Goal: Task Accomplishment & Management: Complete application form

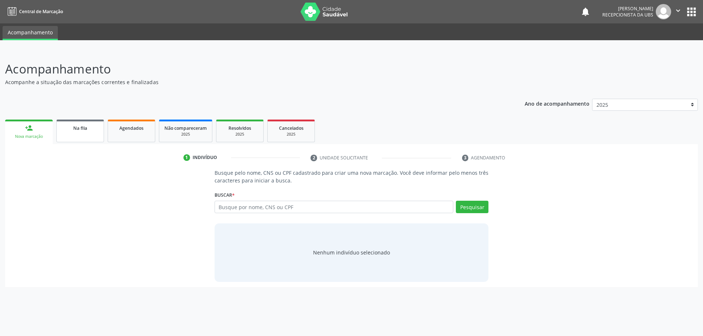
click at [102, 129] on link "Na fila" at bounding box center [80, 131] width 48 height 23
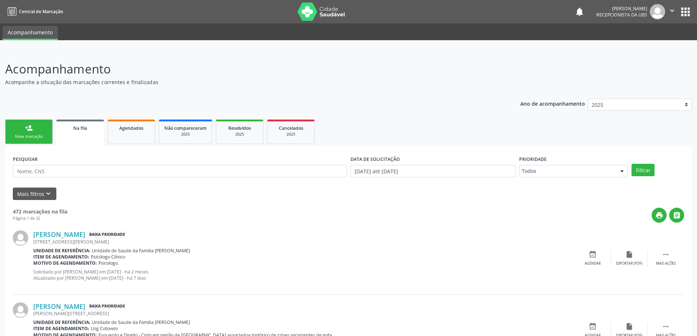
click at [14, 132] on link "person_add Nova marcação" at bounding box center [29, 132] width 48 height 25
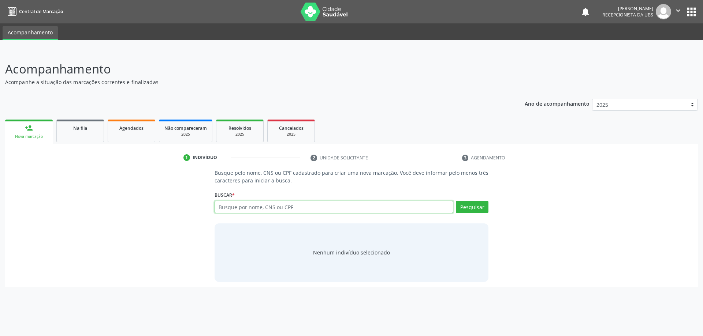
click at [247, 205] on input "text" at bounding box center [333, 207] width 239 height 12
paste input "099.394.394-23"
type input "099.394.394-23"
click at [460, 213] on button "Pesquisar" at bounding box center [472, 207] width 33 height 12
type input "099.394.394-23"
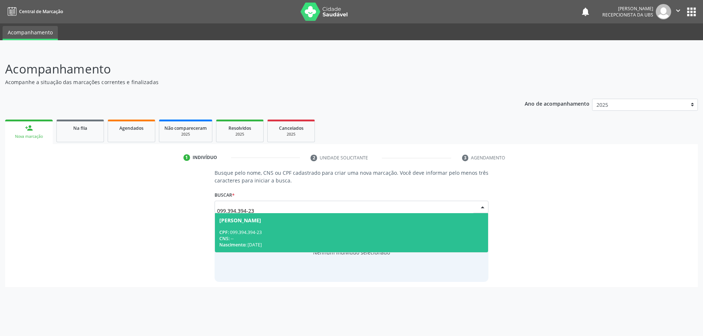
click at [300, 222] on div "Arthur Tomaz Aquino da Silva" at bounding box center [351, 221] width 265 height 6
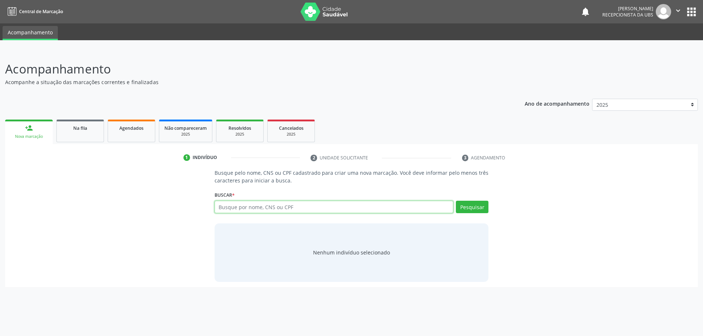
click at [318, 211] on input "text" at bounding box center [333, 207] width 239 height 12
paste input "700308951620931"
type input "700308951620931"
click at [456, 210] on button "Pesquisar" at bounding box center [472, 207] width 33 height 12
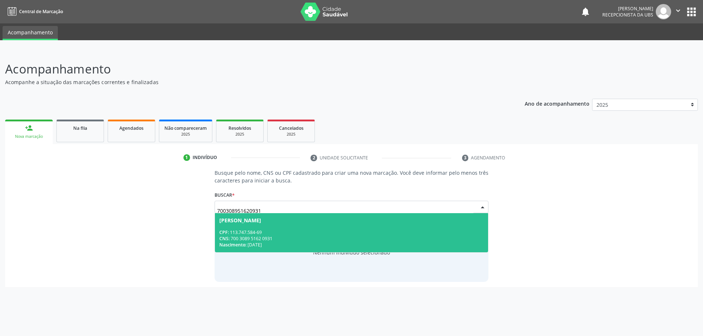
click at [263, 234] on div "CPF: 113.747.584-69" at bounding box center [351, 232] width 265 height 6
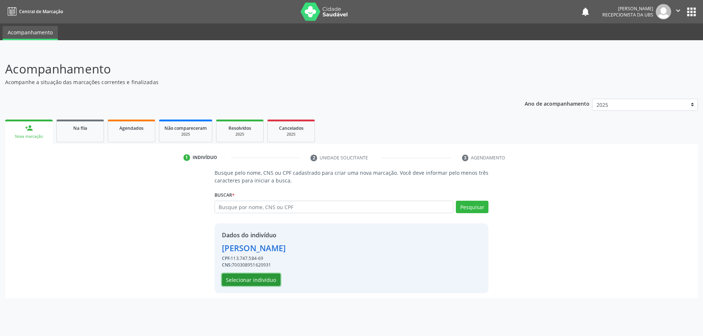
click at [239, 285] on button "Selecionar indivíduo" at bounding box center [251, 280] width 59 height 12
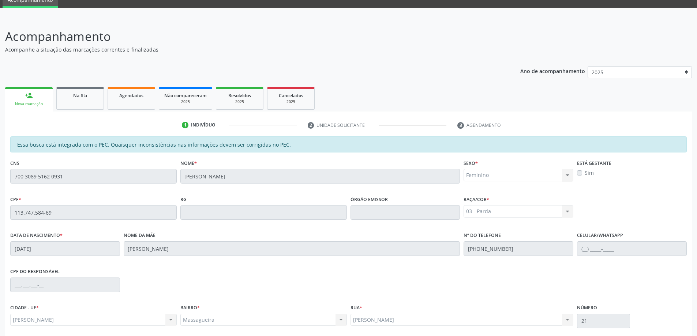
scroll to position [92, 0]
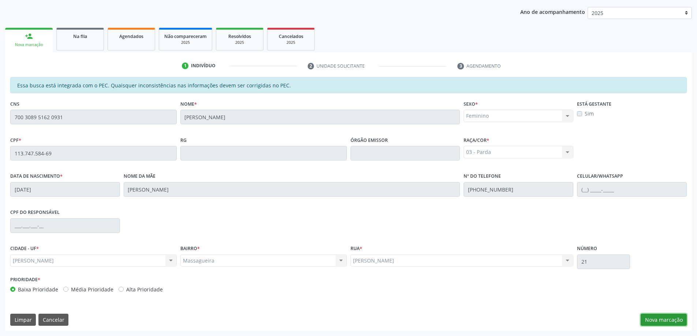
click at [656, 321] on button "Nova marcação" at bounding box center [664, 320] width 46 height 12
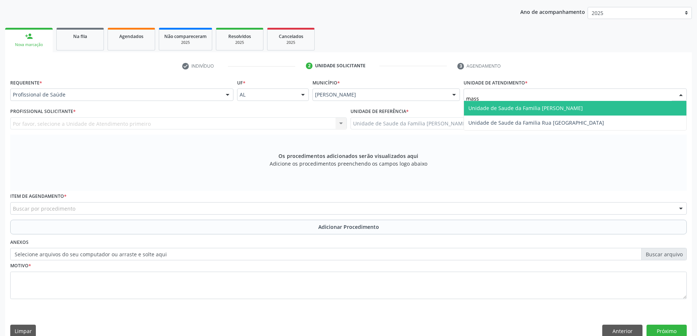
type input "massa"
click at [495, 113] on span "Unidade de Saude da Familia [PERSON_NAME]" at bounding box center [575, 108] width 223 height 15
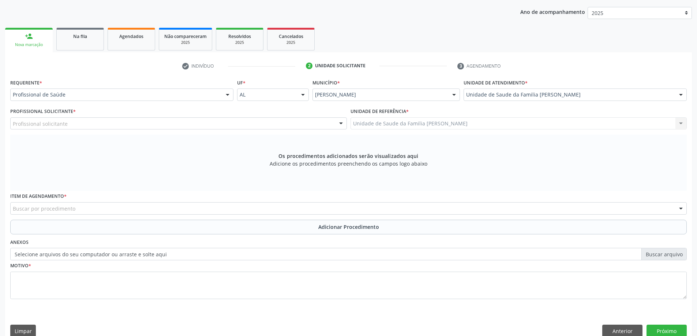
click at [80, 120] on div "Profissional solicitante" at bounding box center [178, 123] width 337 height 12
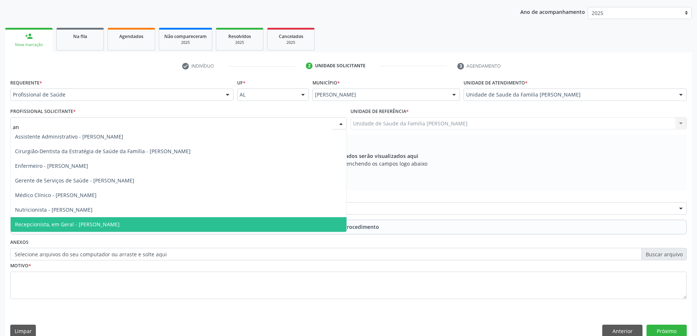
scroll to position [0, 0]
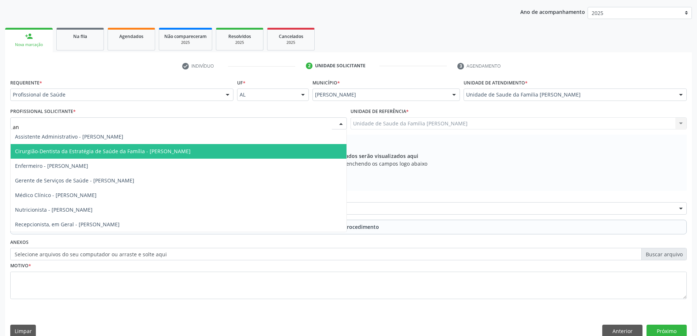
type input "a"
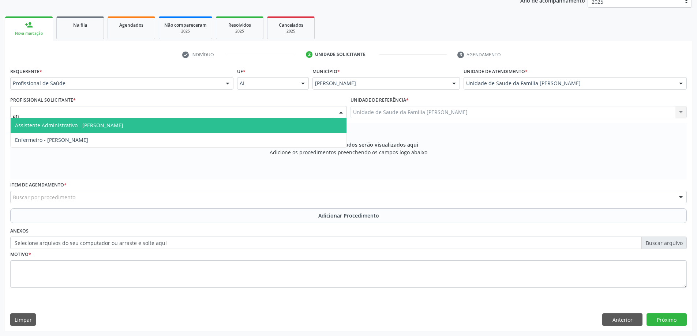
type input "a"
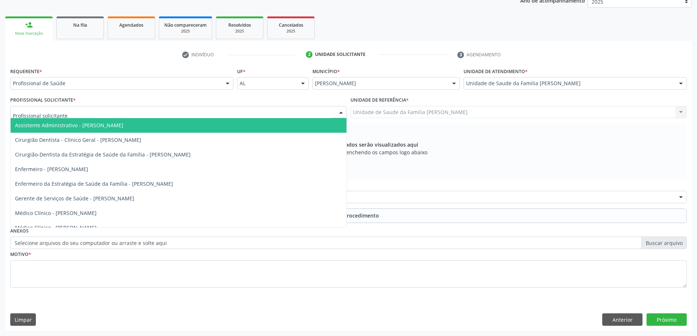
click at [115, 104] on div "Profissional Solicitante * Assistente Administrativo - [PERSON_NAME] Cirurgião …" at bounding box center [178, 106] width 337 height 23
click at [90, 108] on div at bounding box center [178, 112] width 337 height 12
click at [112, 89] on div "Profissional de Saúde Profissional de Saúde Paciente Nenhum resultado encontrad…" at bounding box center [121, 83] width 223 height 12
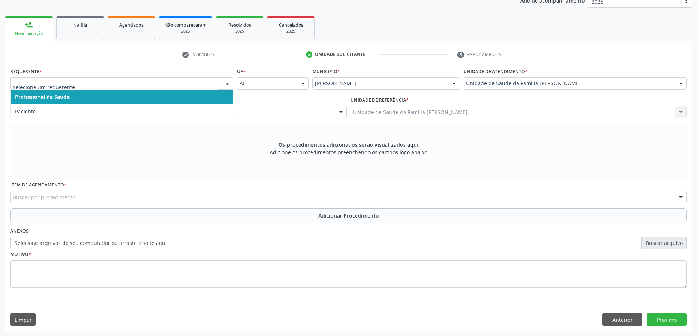
click at [111, 102] on span "Profissional de Saúde" at bounding box center [122, 97] width 223 height 15
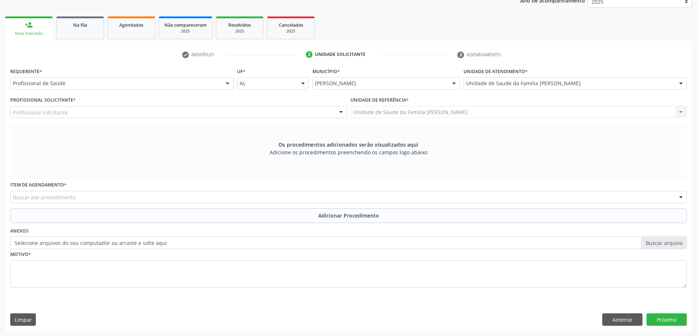
click at [113, 98] on div "Profissional Solicitante * Profissional solicitante Assistente Administrativo -…" at bounding box center [178, 106] width 337 height 23
click at [120, 56] on ul "check Indivíduo 2 Unidade solicitante 3 Agendamento" at bounding box center [348, 55] width 687 height 12
click at [62, 20] on link "Na fila" at bounding box center [80, 27] width 48 height 23
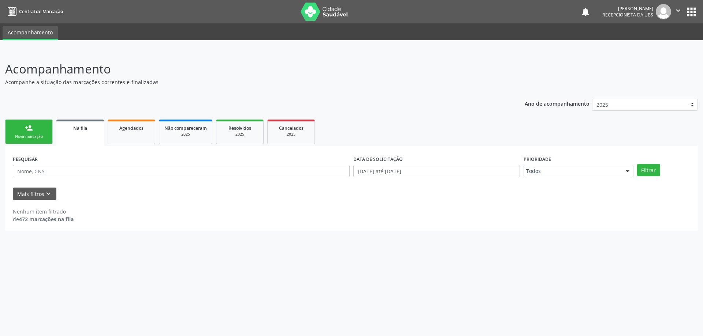
click at [95, 130] on div "Na fila" at bounding box center [79, 128] width 37 height 8
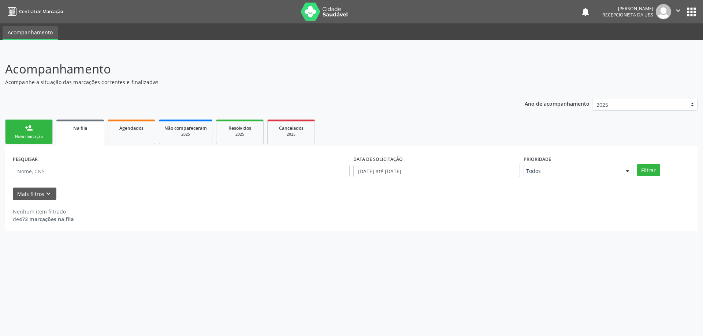
click at [97, 131] on div "Na fila" at bounding box center [79, 128] width 37 height 8
click at [100, 132] on link "Na fila" at bounding box center [80, 133] width 48 height 26
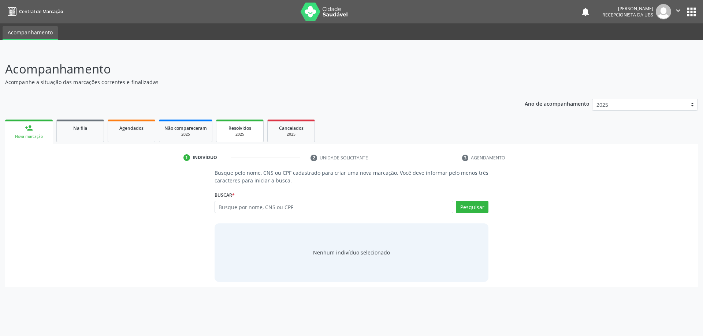
click at [242, 128] on span "Resolvidos" at bounding box center [239, 128] width 23 height 6
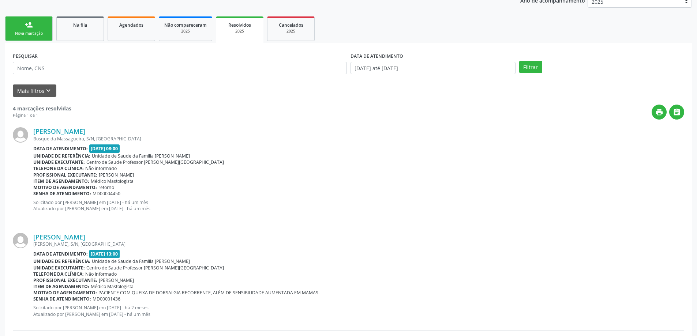
scroll to position [37, 0]
